Goal: Communication & Community: Ask a question

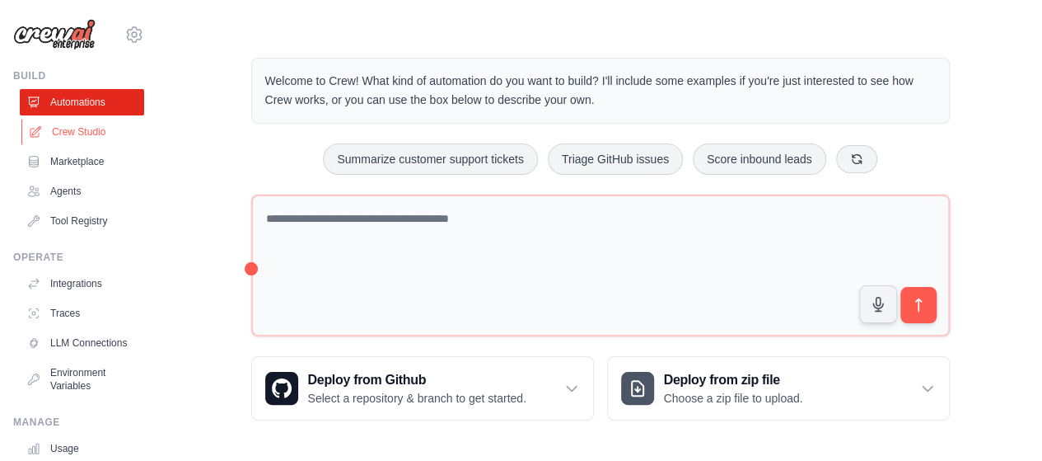
click at [86, 133] on link "Crew Studio" at bounding box center [83, 132] width 124 height 26
click at [93, 129] on link "Crew Studio" at bounding box center [83, 132] width 124 height 26
click at [87, 164] on link "Marketplace" at bounding box center [83, 161] width 124 height 26
click at [78, 128] on link "Crew Studio" at bounding box center [83, 132] width 124 height 26
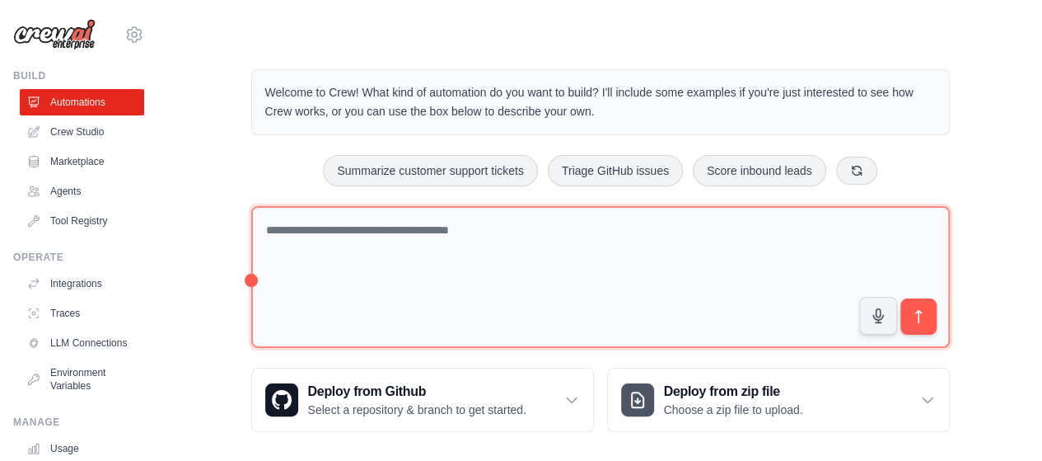
scroll to position [12, 0]
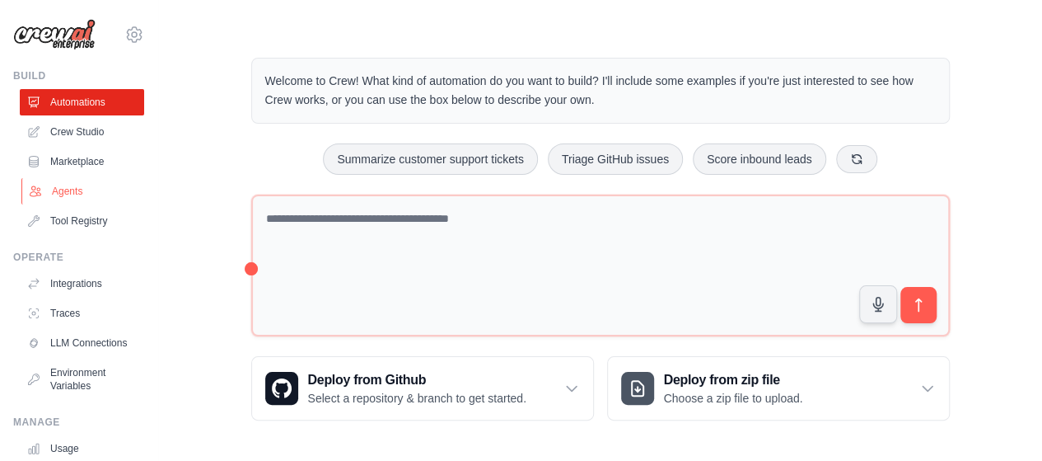
click at [82, 192] on link "Agents" at bounding box center [83, 191] width 124 height 26
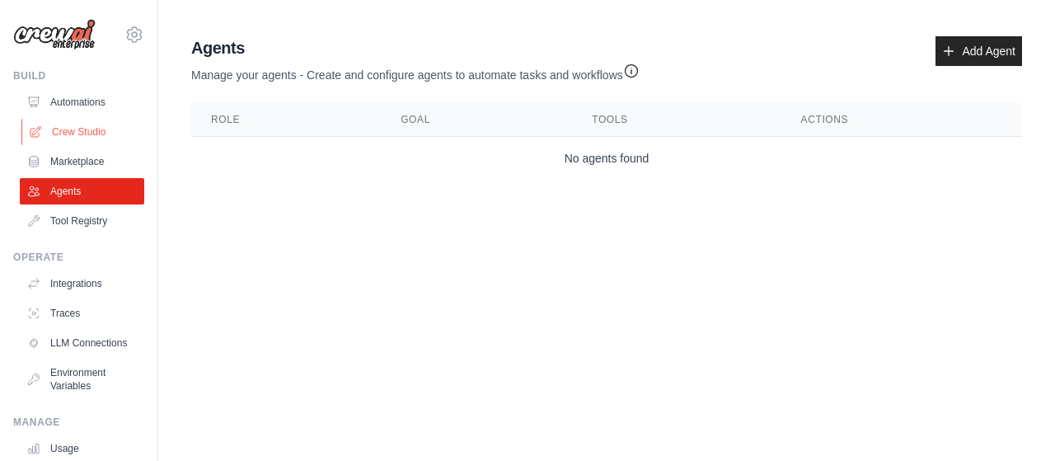
click at [91, 127] on link "Crew Studio" at bounding box center [83, 132] width 124 height 26
click at [94, 98] on link "Automations" at bounding box center [83, 102] width 124 height 26
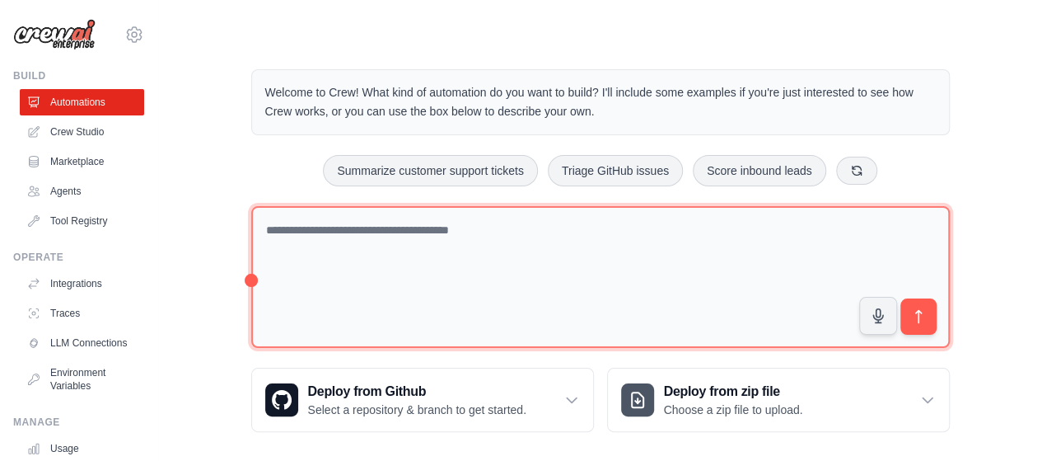
click at [577, 243] on textarea at bounding box center [600, 277] width 699 height 143
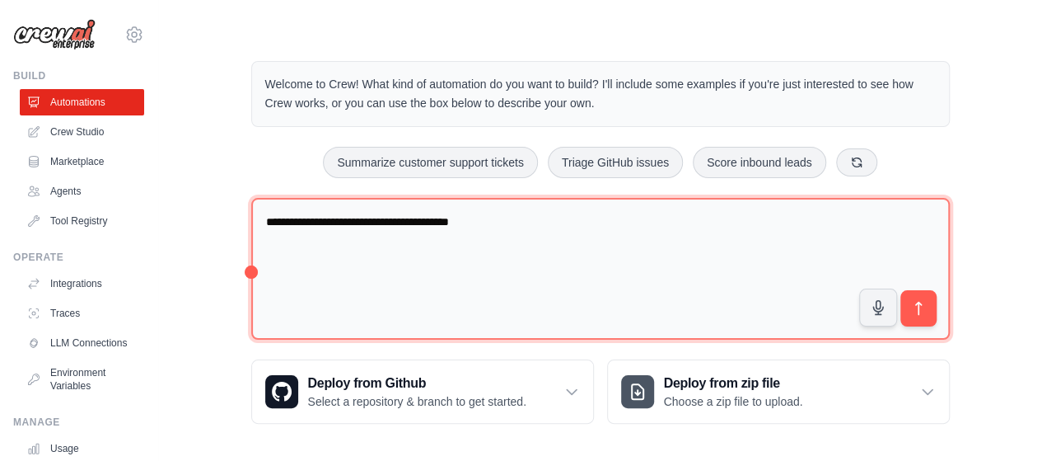
scroll to position [12, 0]
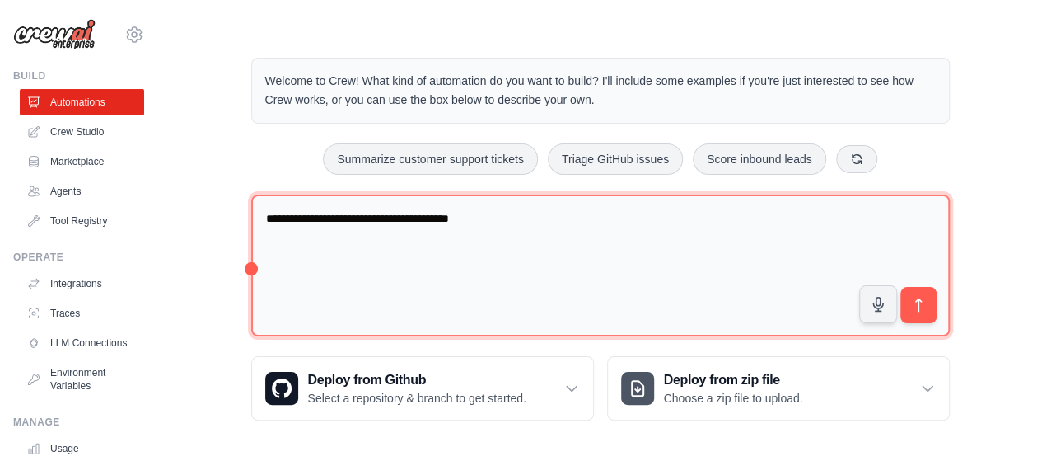
type textarea "**********"
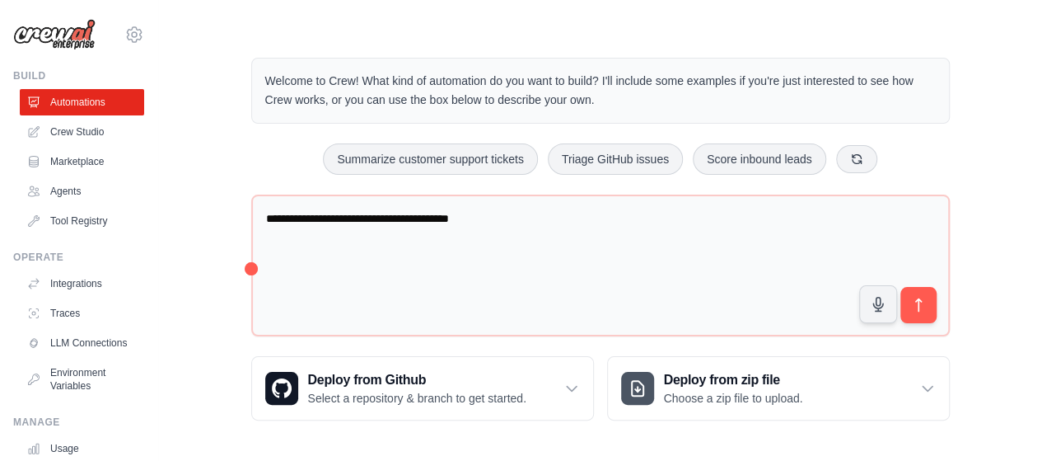
click at [921, 307] on div "Step 1 Create an automation Describe the automation you want to build, select a…" at bounding box center [864, 372] width 301 height 146
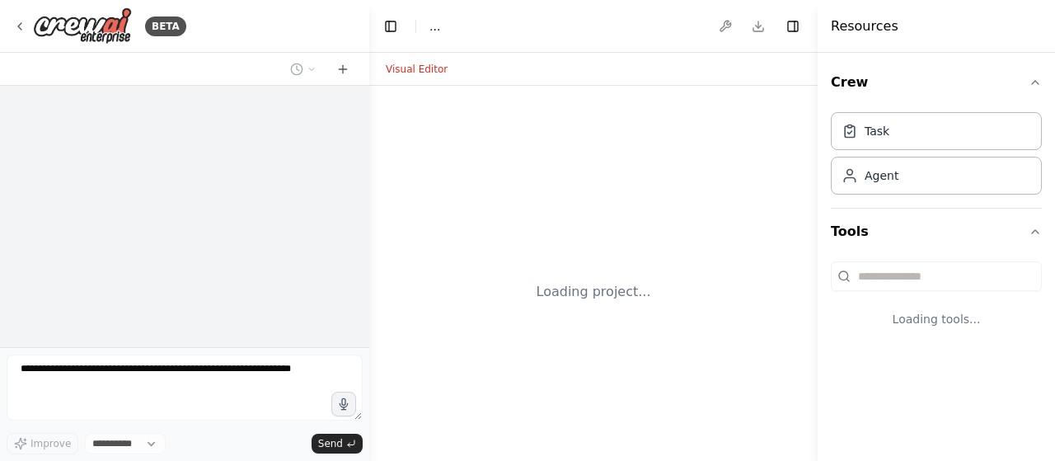
select select "****"
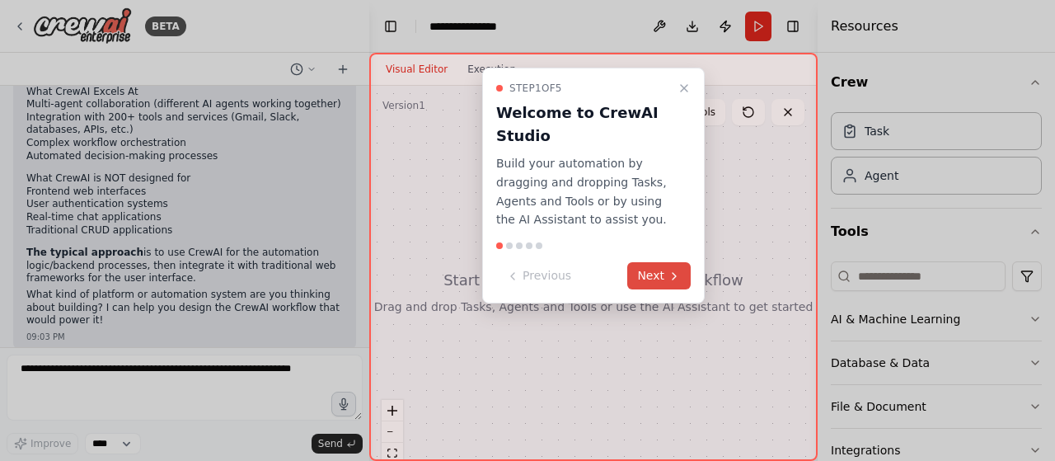
click at [674, 276] on icon at bounding box center [673, 275] width 13 height 13
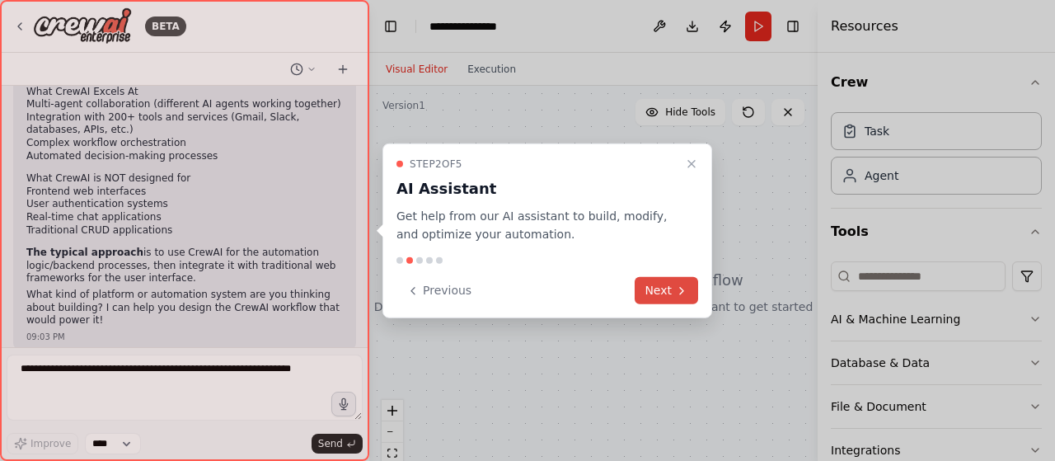
click at [680, 283] on button "Next" at bounding box center [665, 290] width 63 height 27
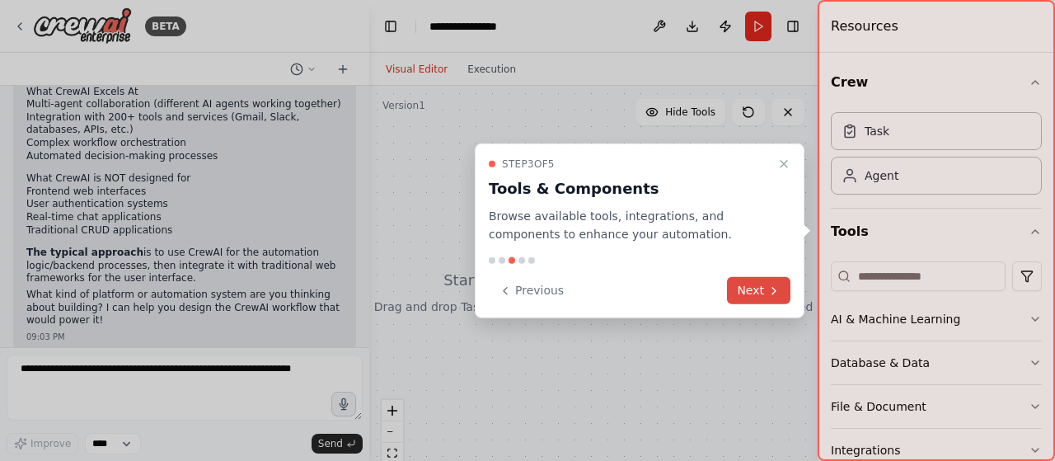
click at [765, 292] on button "Next" at bounding box center [758, 290] width 63 height 27
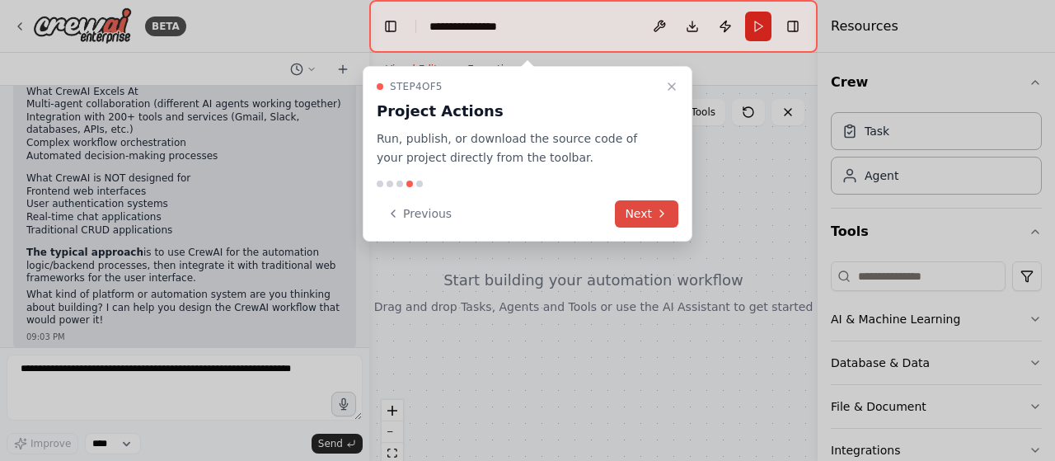
click at [658, 222] on button "Next" at bounding box center [646, 213] width 63 height 27
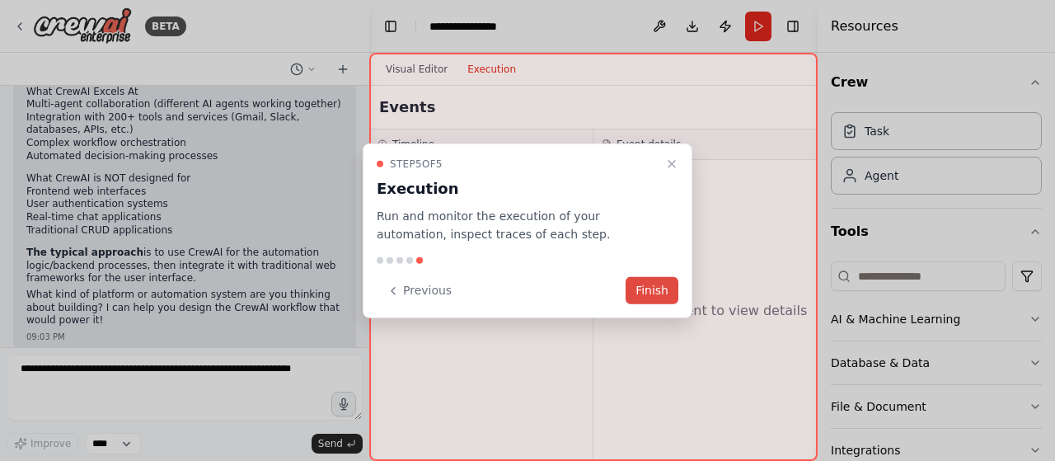
click at [650, 291] on button "Finish" at bounding box center [651, 290] width 53 height 27
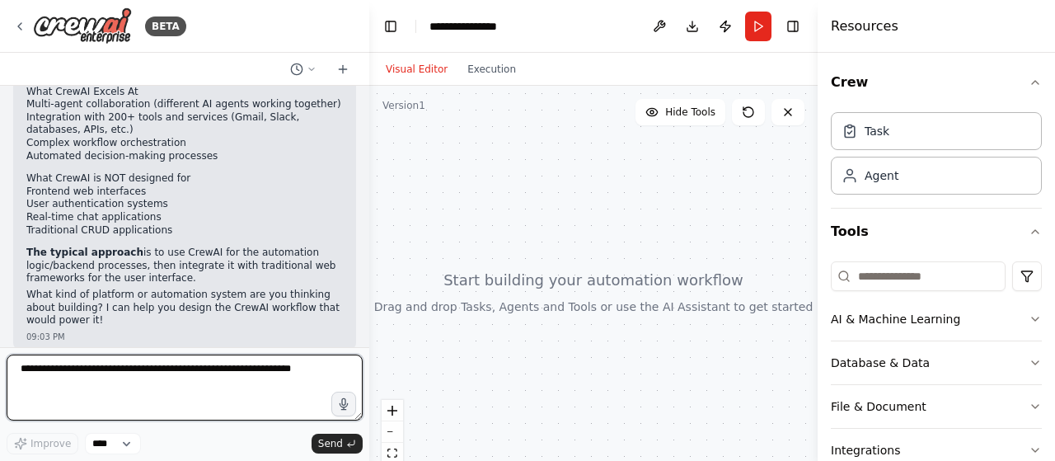
click at [227, 374] on textarea at bounding box center [185, 387] width 356 height 66
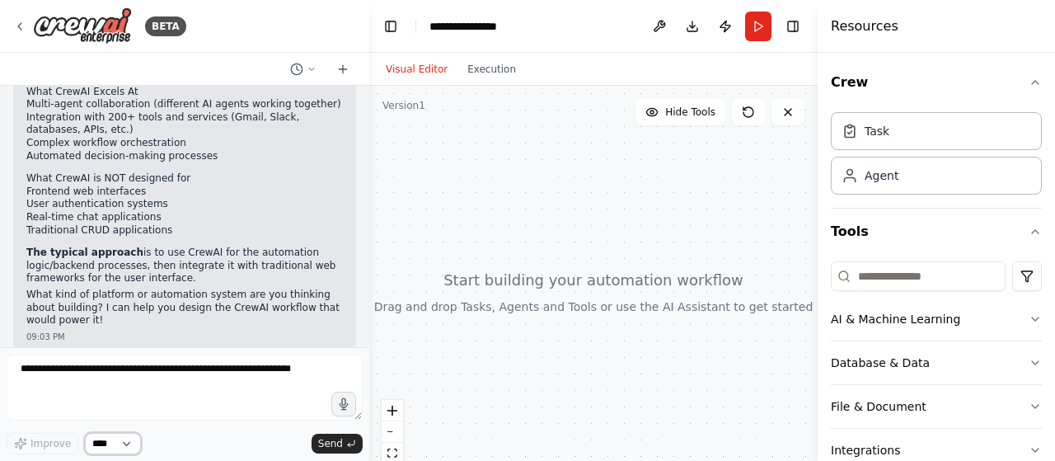
click at [124, 447] on select "****" at bounding box center [113, 443] width 56 height 21
click at [608, 194] on div at bounding box center [593, 292] width 448 height 412
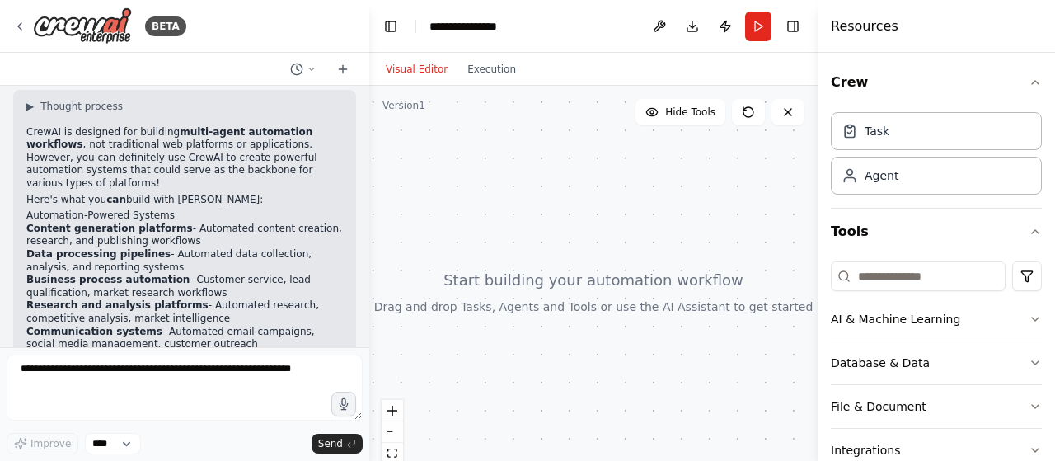
scroll to position [339, 0]
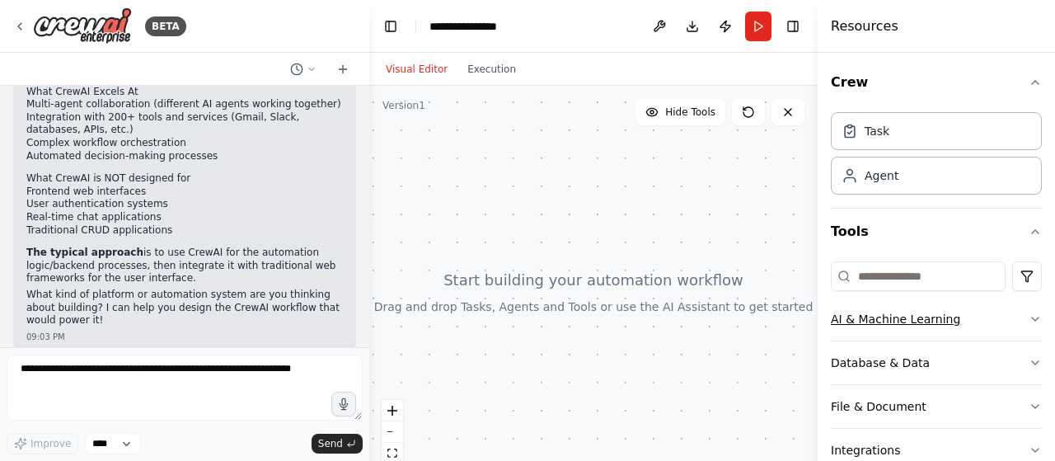
click at [1028, 322] on icon "button" at bounding box center [1034, 318] width 13 height 13
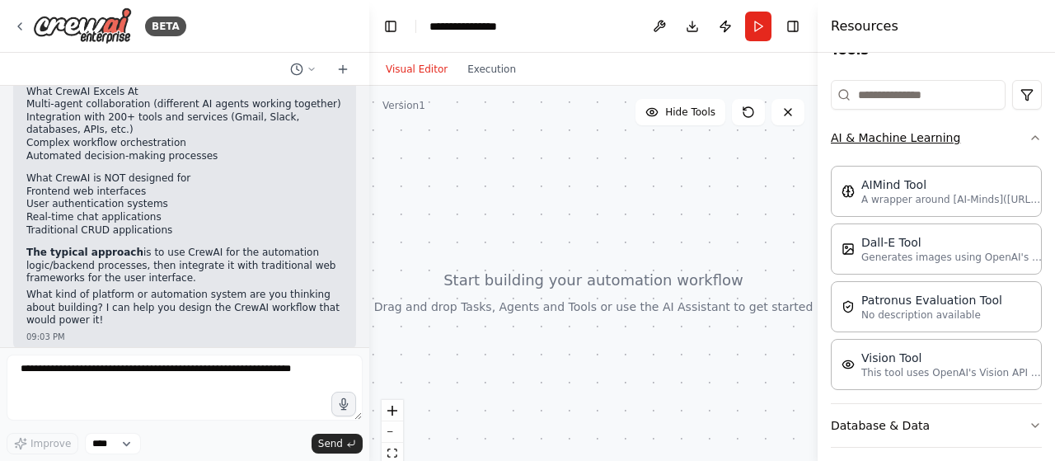
scroll to position [185, 0]
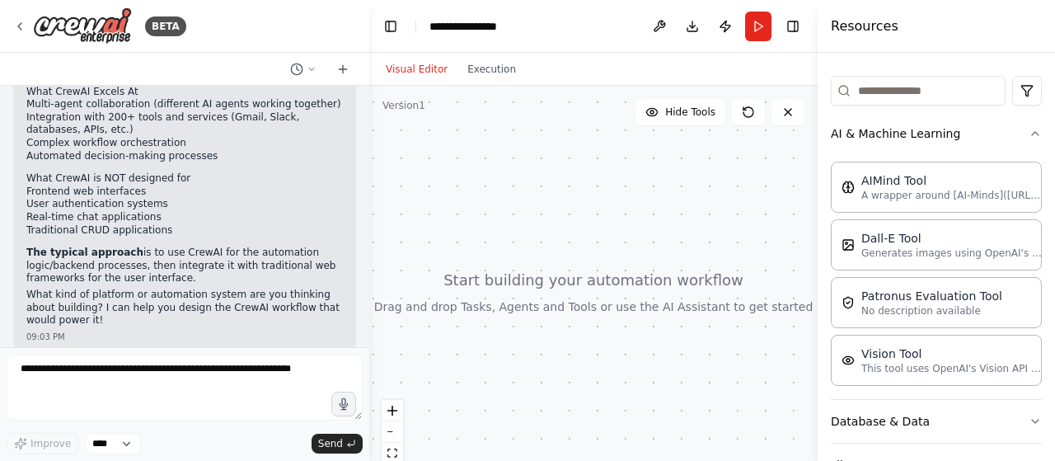
click at [483, 304] on div at bounding box center [593, 292] width 448 height 412
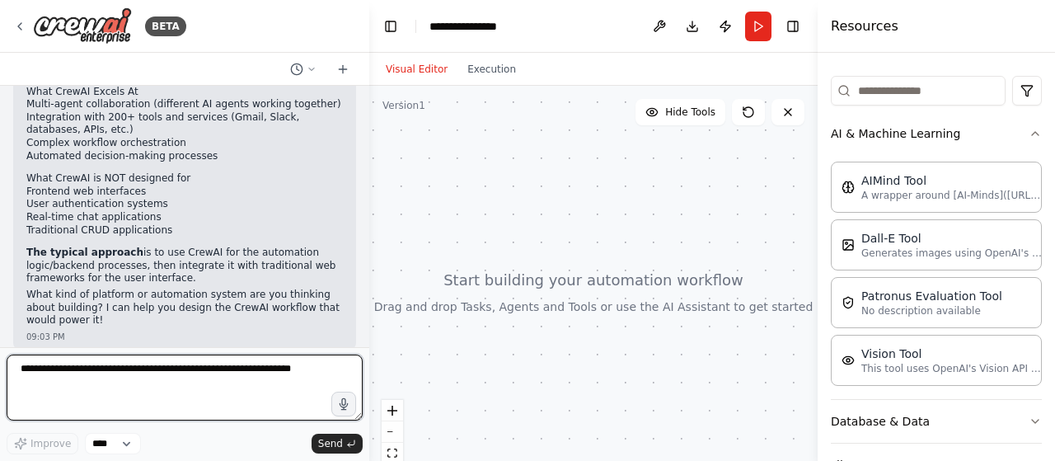
click at [246, 363] on textarea at bounding box center [185, 387] width 356 height 66
paste textarea "**********"
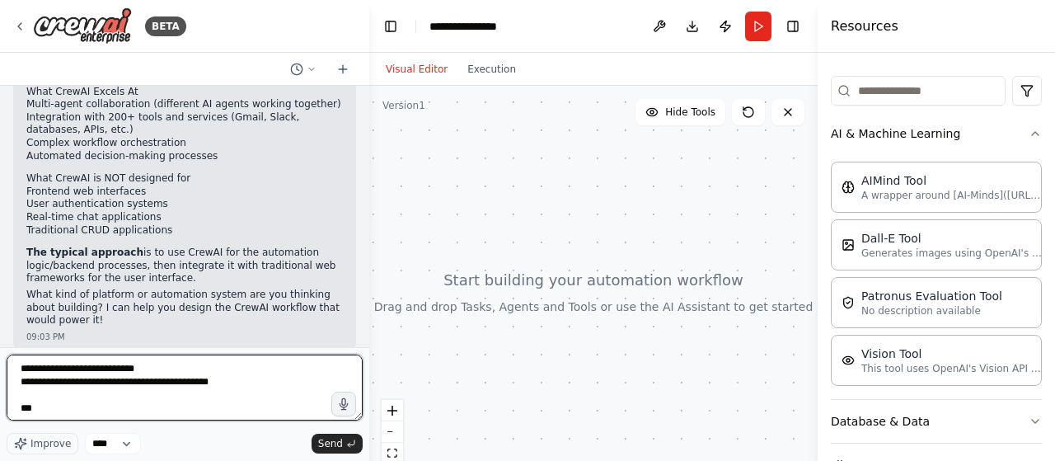
scroll to position [41587, 0]
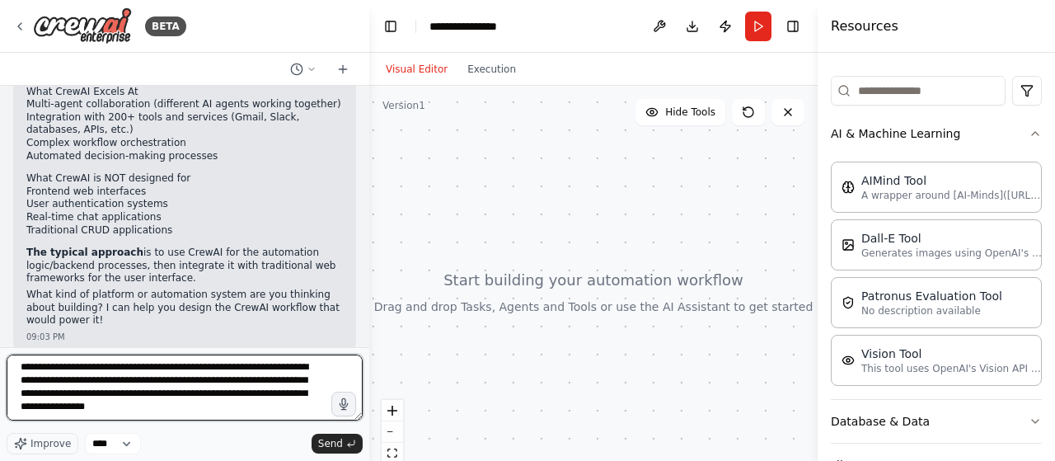
drag, startPoint x: 191, startPoint y: 410, endPoint x: 5, endPoint y: 371, distance: 190.2
click at [5, 371] on div "BETA can I build some platform usint this crewai? 09:02 PM ▶ Thought process Cr…" at bounding box center [184, 230] width 369 height 461
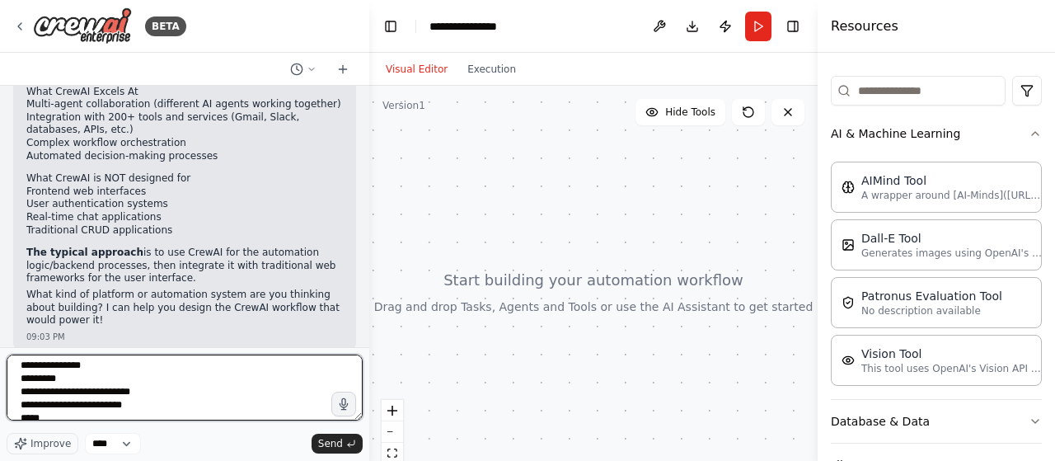
scroll to position [0, 0]
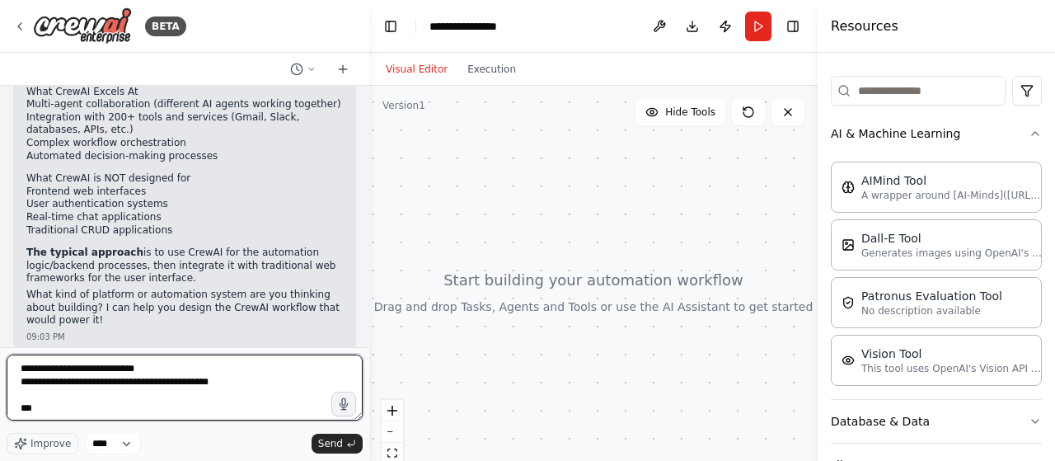
drag, startPoint x: 207, startPoint y: 364, endPoint x: 0, endPoint y: 357, distance: 206.9
click at [0, 357] on div "BETA can I build some platform usint this crewai? 09:02 PM ▶ Thought process Cr…" at bounding box center [184, 230] width 369 height 461
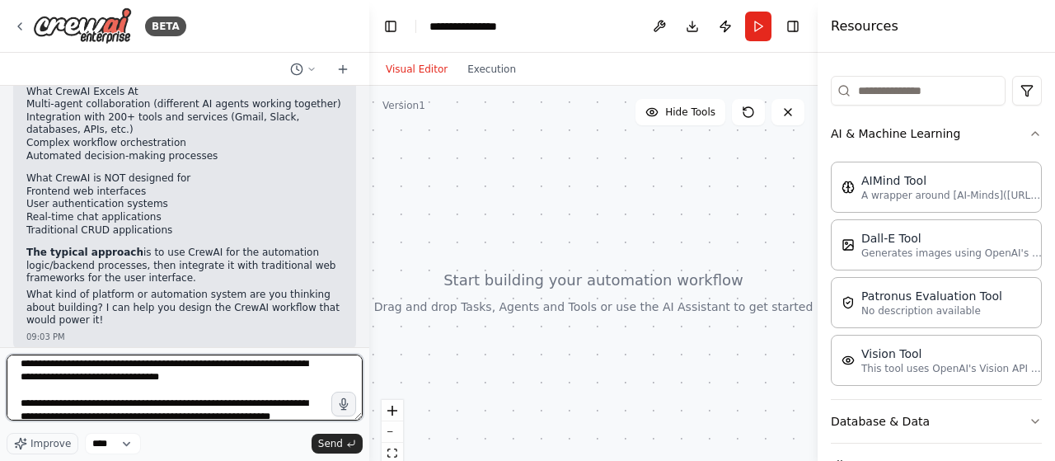
scroll to position [70, 0]
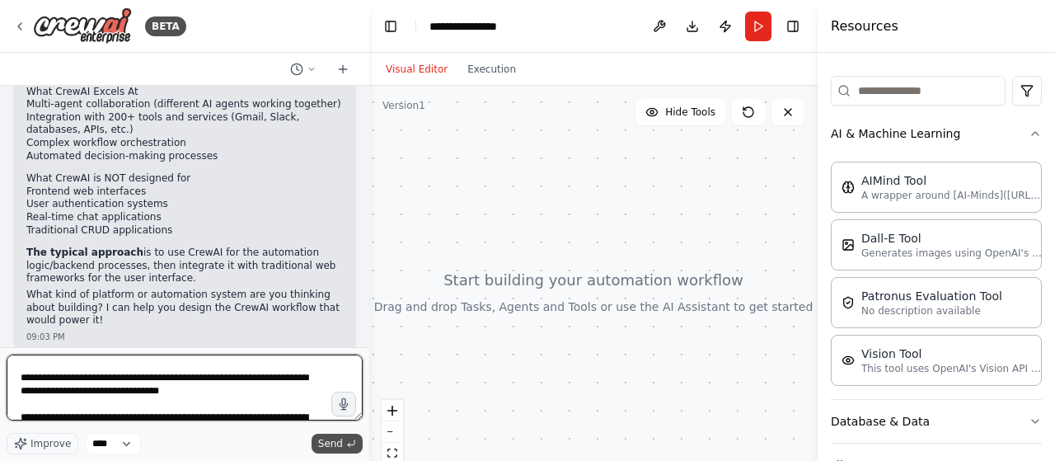
type textarea "**********"
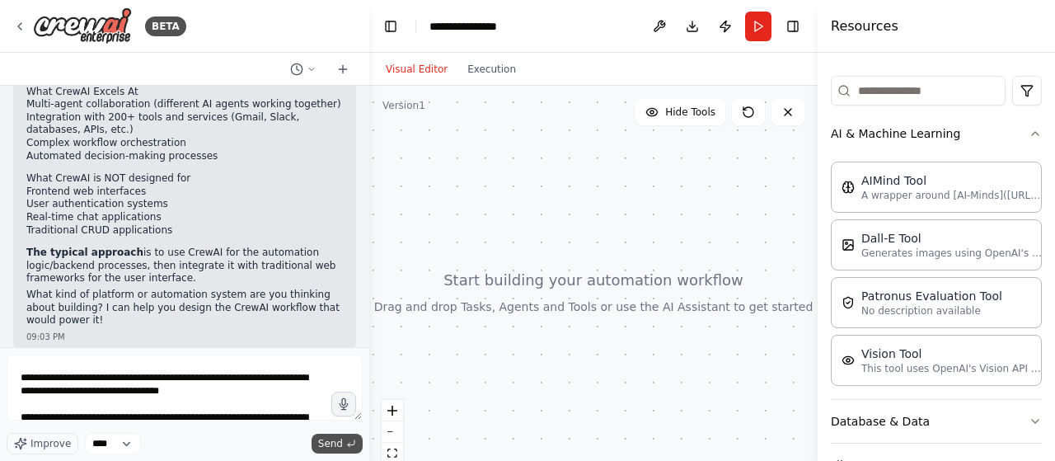
click at [331, 441] on span "Send" at bounding box center [330, 443] width 25 height 13
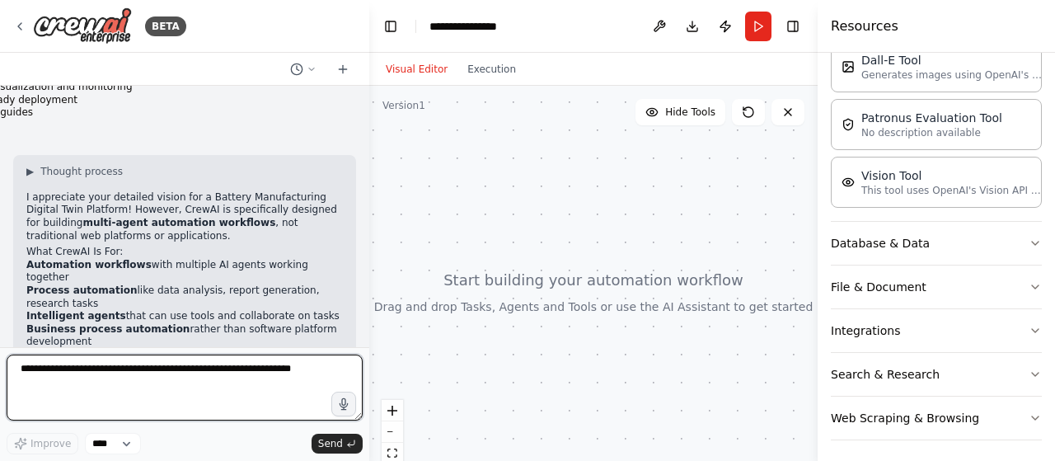
scroll to position [34932, 0]
type textarea "*"
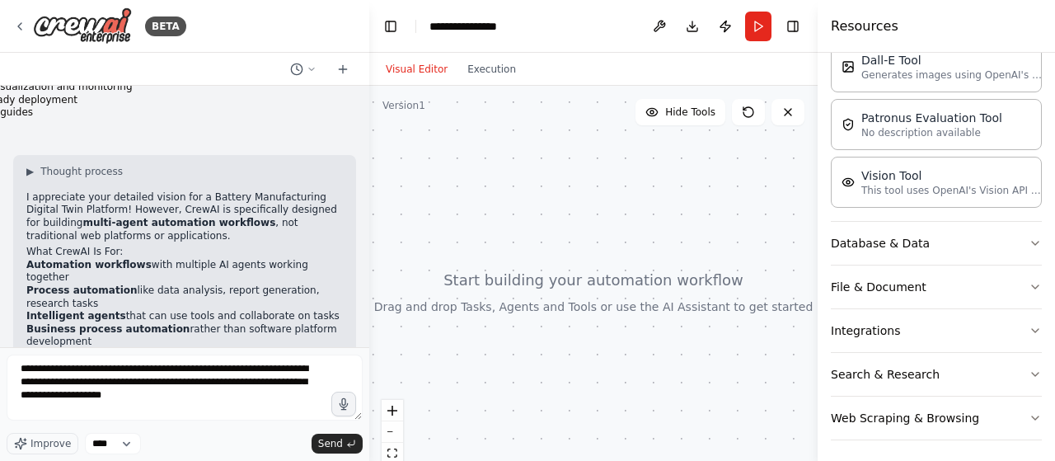
click at [341, 399] on icon "button" at bounding box center [343, 403] width 13 height 13
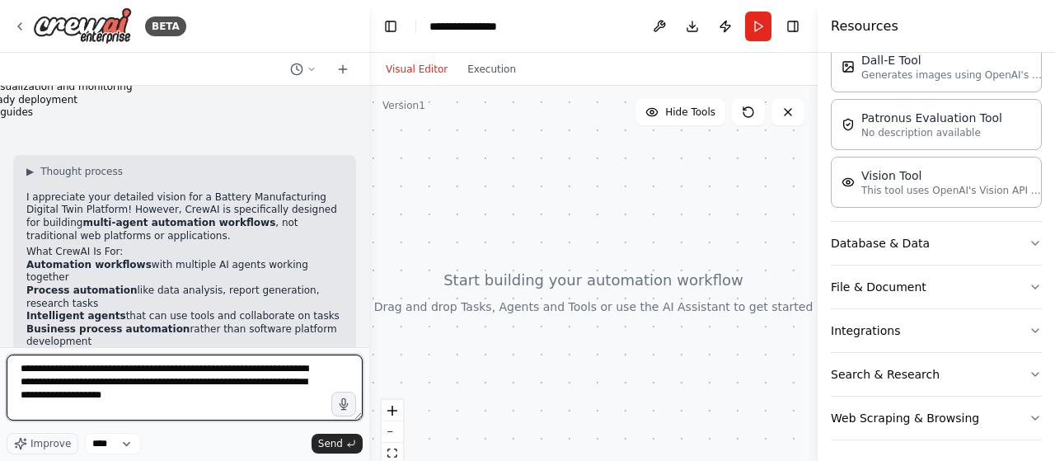
click at [265, 398] on textarea "**********" at bounding box center [185, 387] width 356 height 66
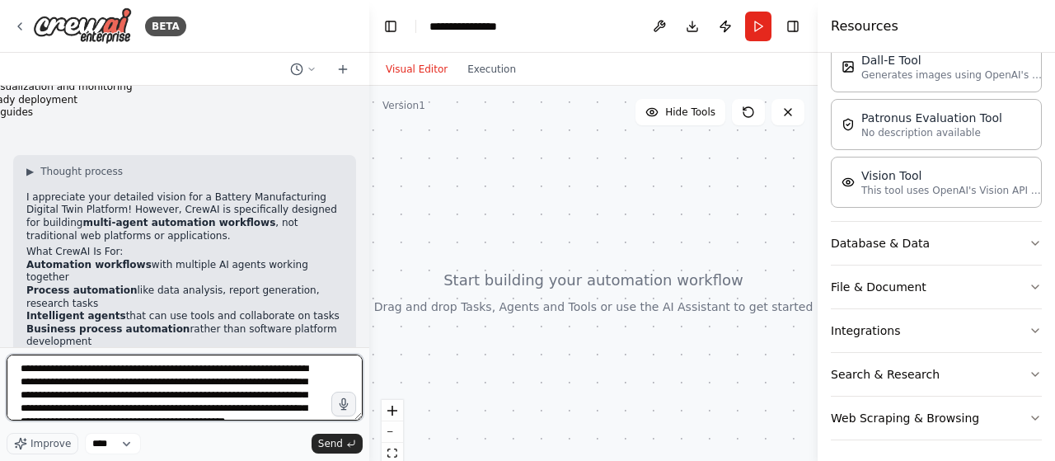
click at [283, 405] on textarea "**********" at bounding box center [185, 387] width 356 height 66
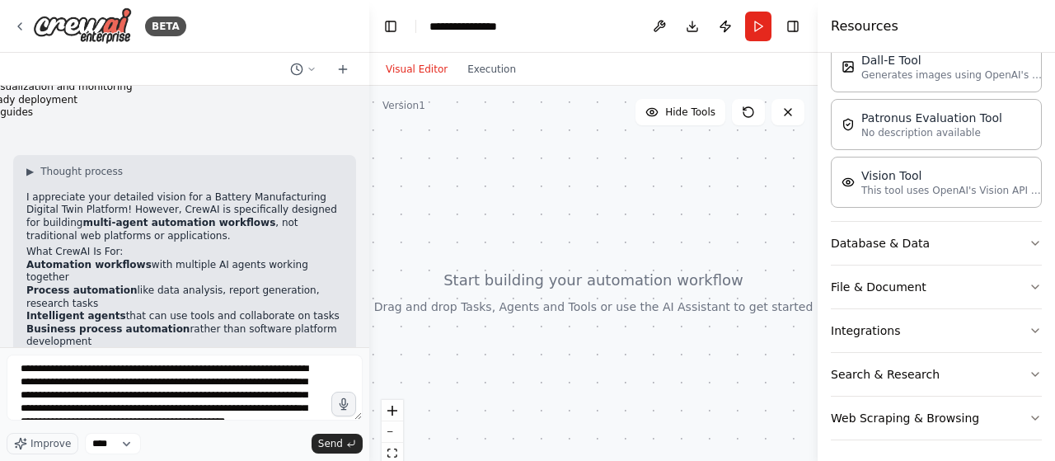
click at [22, 442] on icon "button" at bounding box center [20, 443] width 11 height 11
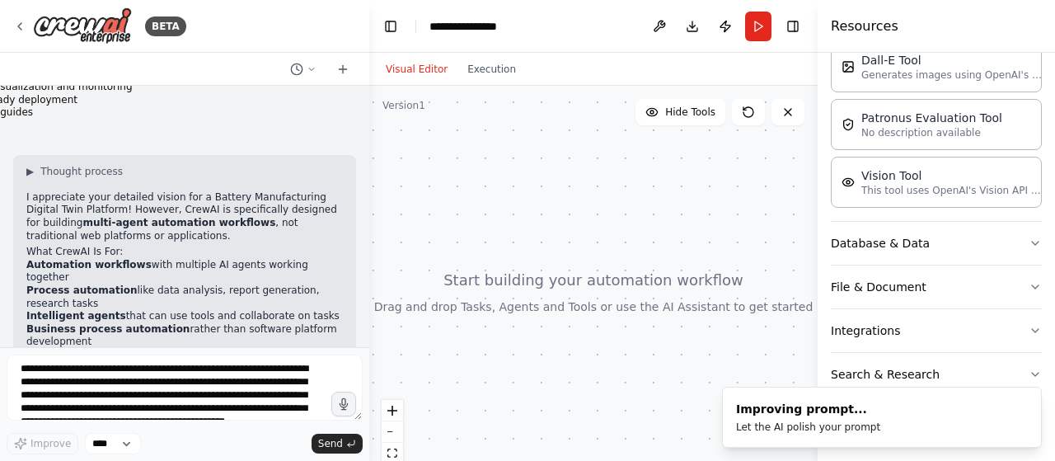
scroll to position [21, 0]
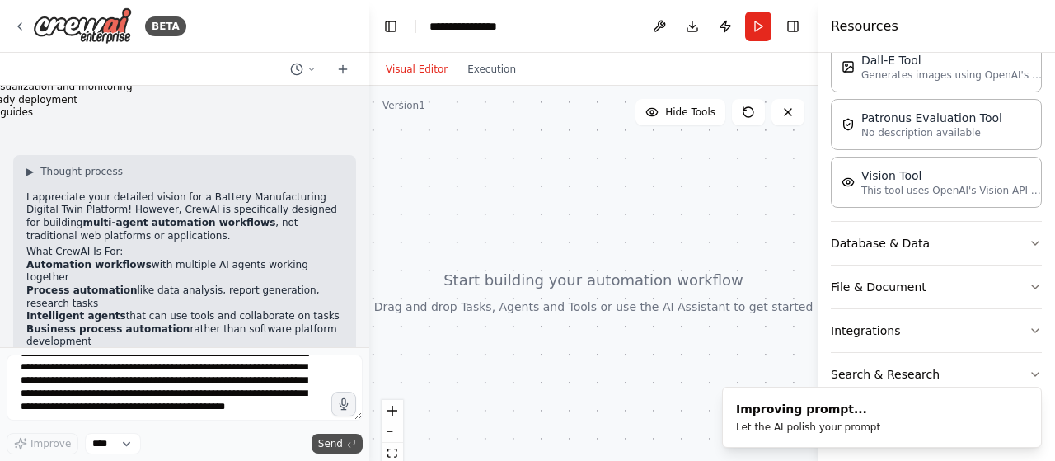
type textarea "**********"
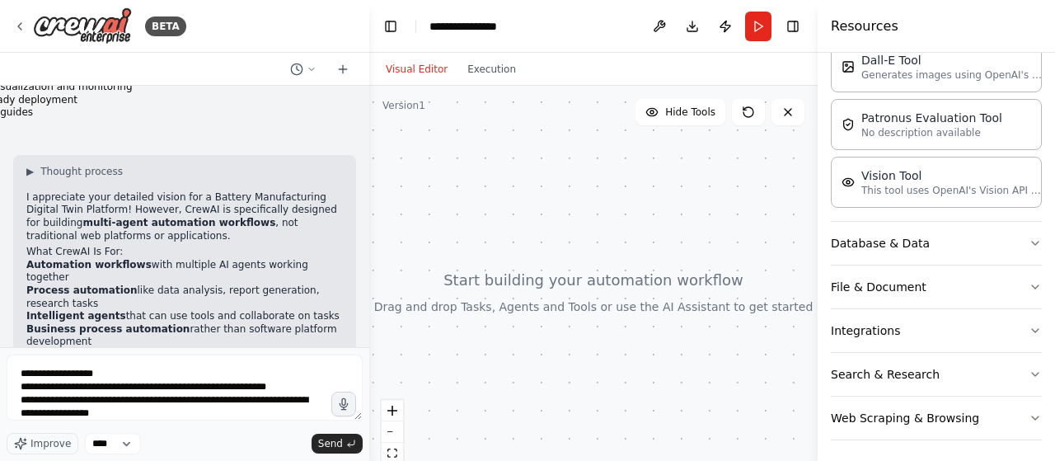
scroll to position [193, 0]
click at [345, 446] on button "Send" at bounding box center [336, 443] width 51 height 20
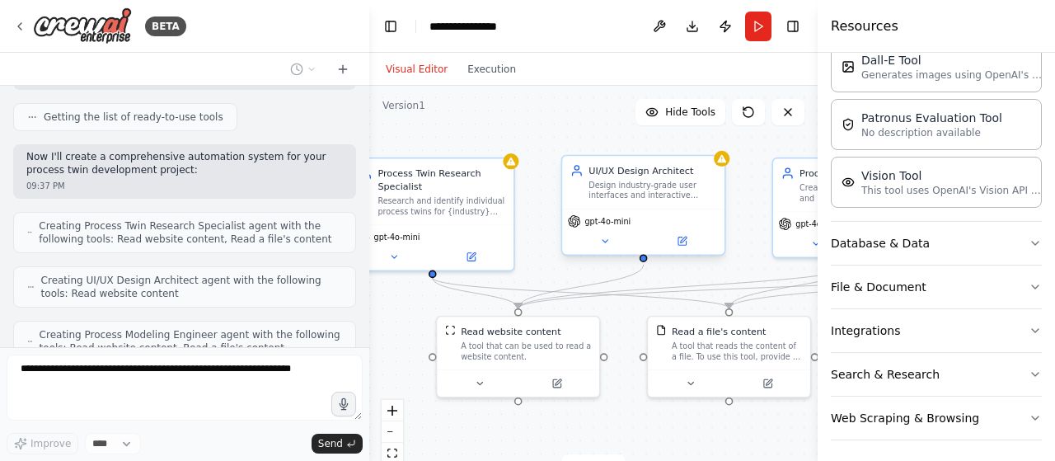
scroll to position [36157, 0]
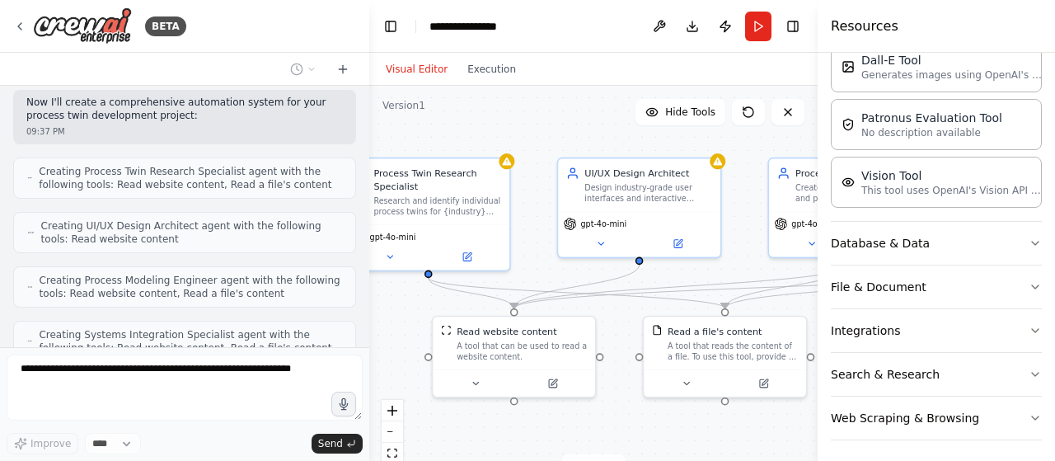
drag, startPoint x: 656, startPoint y: 279, endPoint x: 544, endPoint y: 217, distance: 128.4
click at [544, 217] on div ".deletable-edge-delete-btn { width: 20px; height: 20px; border: 0px solid #ffff…" at bounding box center [593, 292] width 448 height 412
click at [386, 17] on button "Toggle Left Sidebar" at bounding box center [390, 26] width 23 height 23
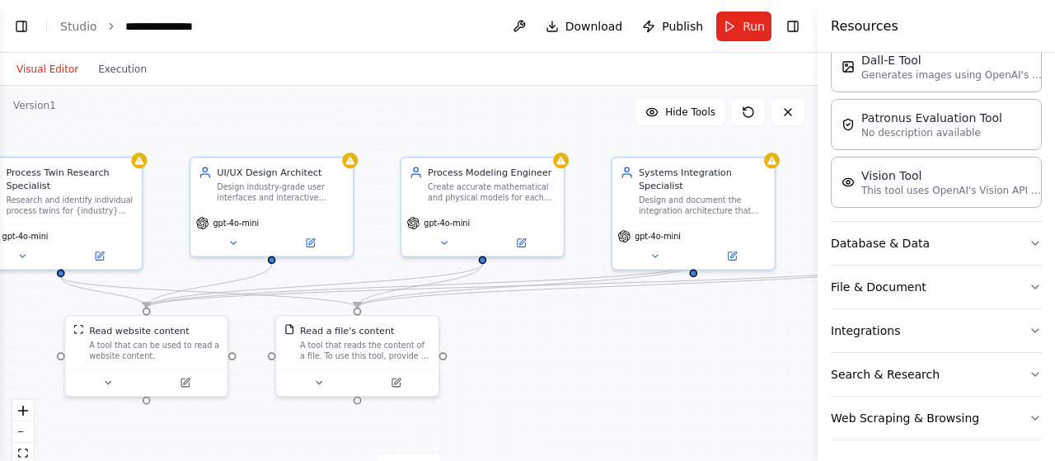
scroll to position [36265, 0]
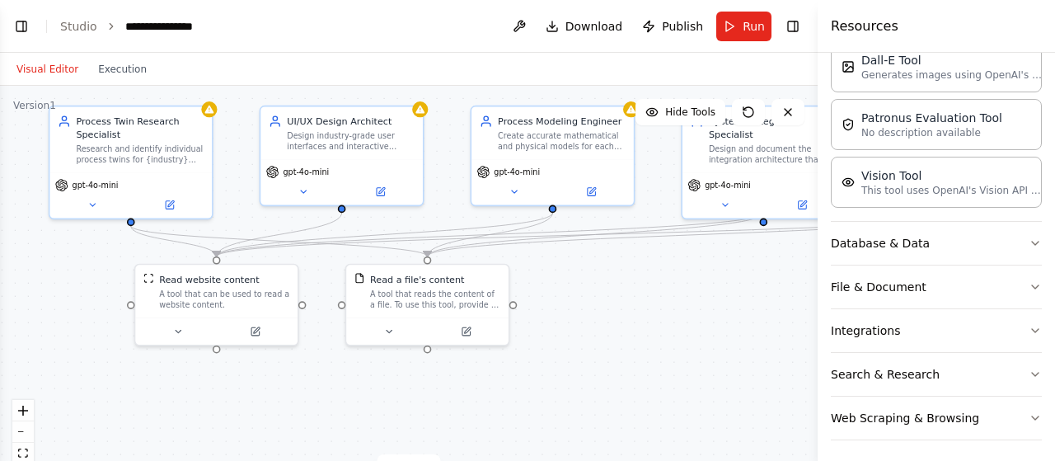
drag, startPoint x: 680, startPoint y: 353, endPoint x: 783, endPoint y: 311, distance: 111.2
click at [783, 311] on div ".deletable-edge-delete-btn { width: 20px; height: 20px; border: 0px solid #ffff…" at bounding box center [408, 292] width 817 height 412
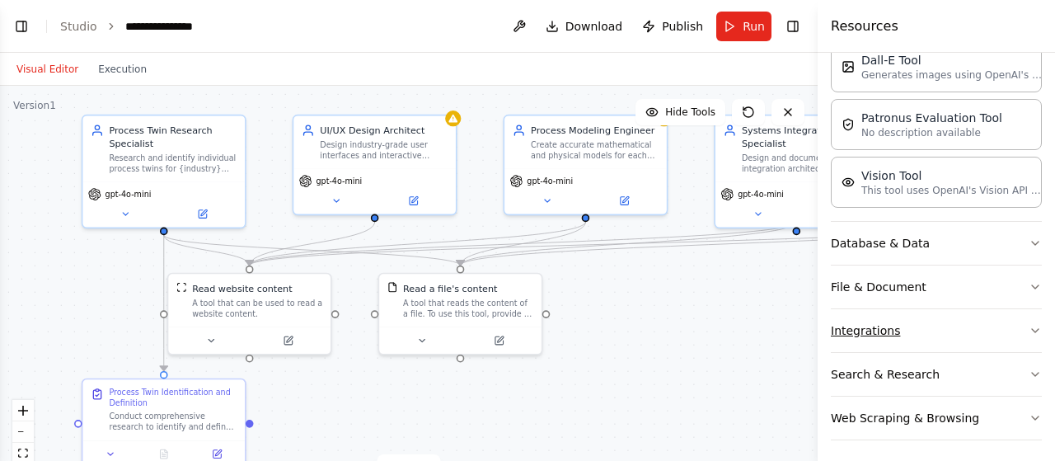
click at [1032, 329] on icon "button" at bounding box center [1035, 330] width 7 height 3
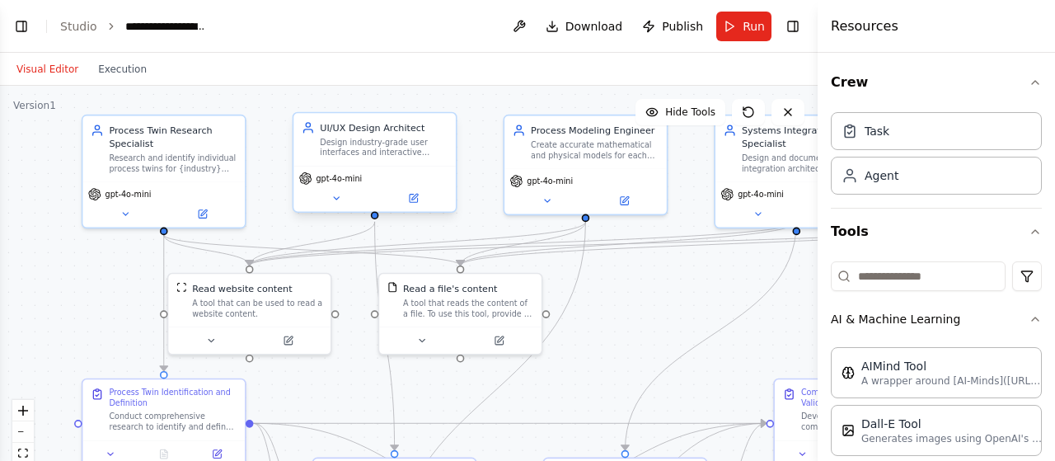
scroll to position [36650, 0]
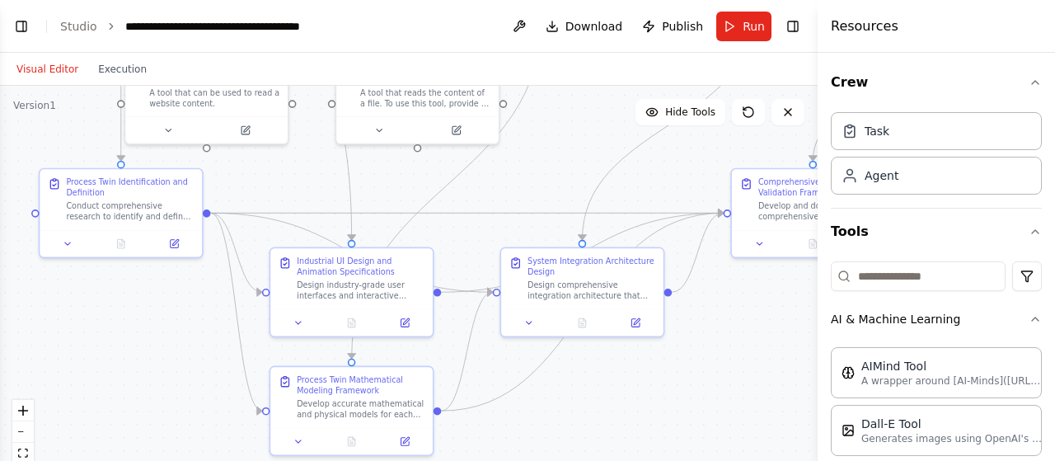
drag, startPoint x: 681, startPoint y: 305, endPoint x: 638, endPoint y: 95, distance: 214.4
click at [638, 95] on div ".deletable-edge-delete-btn { width: 20px; height: 20px; border: 0px solid #ffff…" at bounding box center [408, 292] width 817 height 412
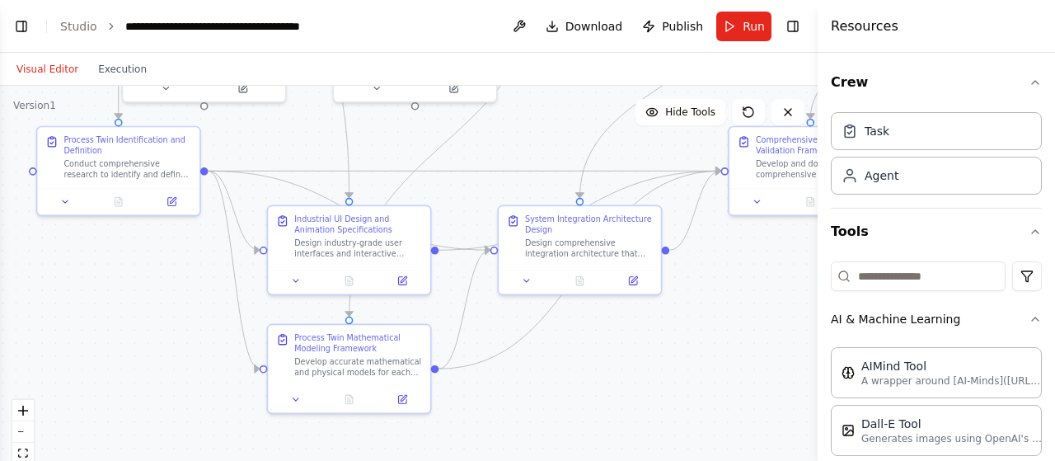
drag, startPoint x: 720, startPoint y: 313, endPoint x: 718, endPoint y: 271, distance: 42.1
click at [718, 271] on div ".deletable-edge-delete-btn { width: 20px; height: 20px; border: 0px solid #ffff…" at bounding box center [408, 292] width 817 height 412
